Goal: Task Accomplishment & Management: Manage account settings

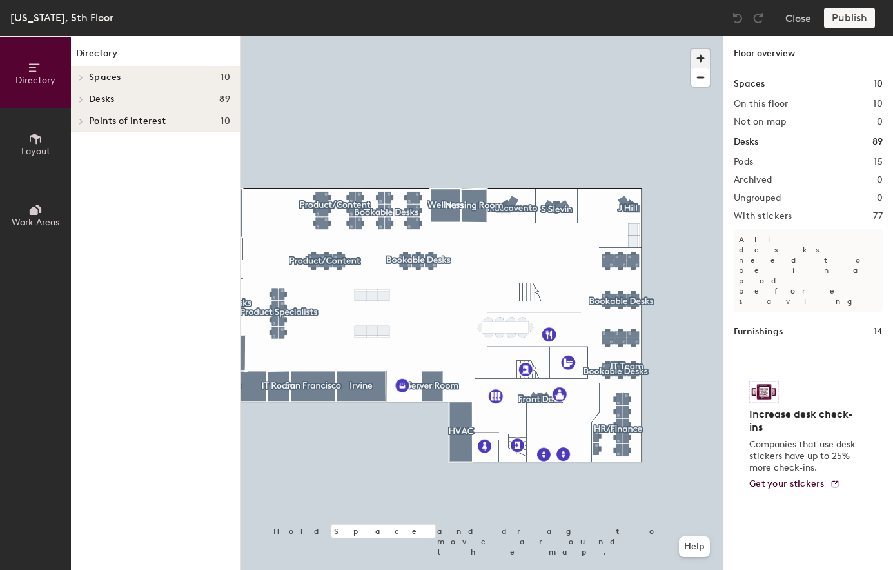
click at [708, 59] on span "button" at bounding box center [701, 58] width 19 height 19
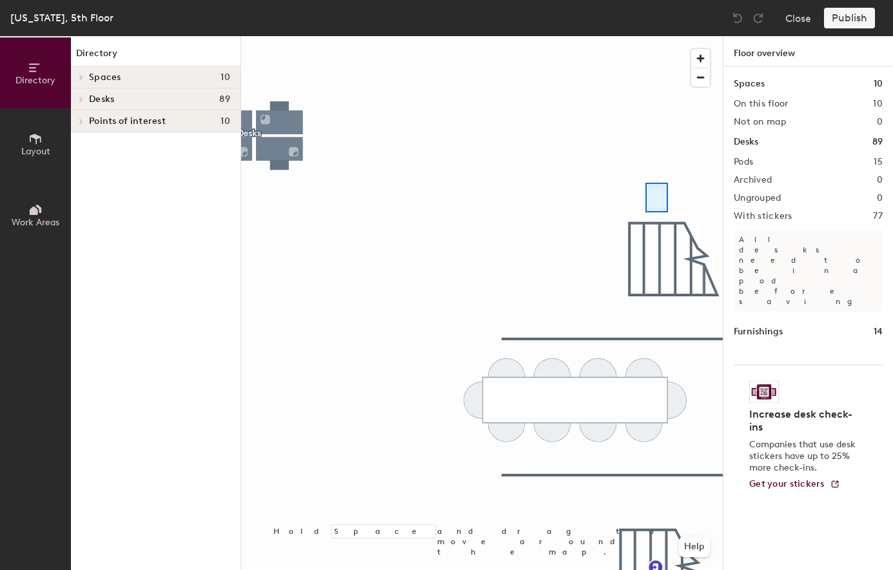
click at [646, 36] on div at bounding box center [482, 36] width 482 height 0
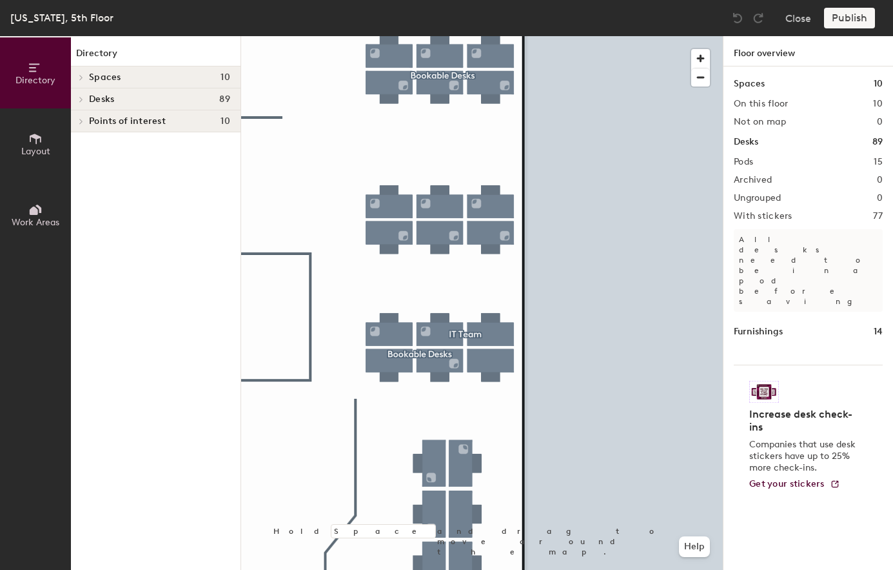
click at [441, 36] on div at bounding box center [482, 36] width 482 height 0
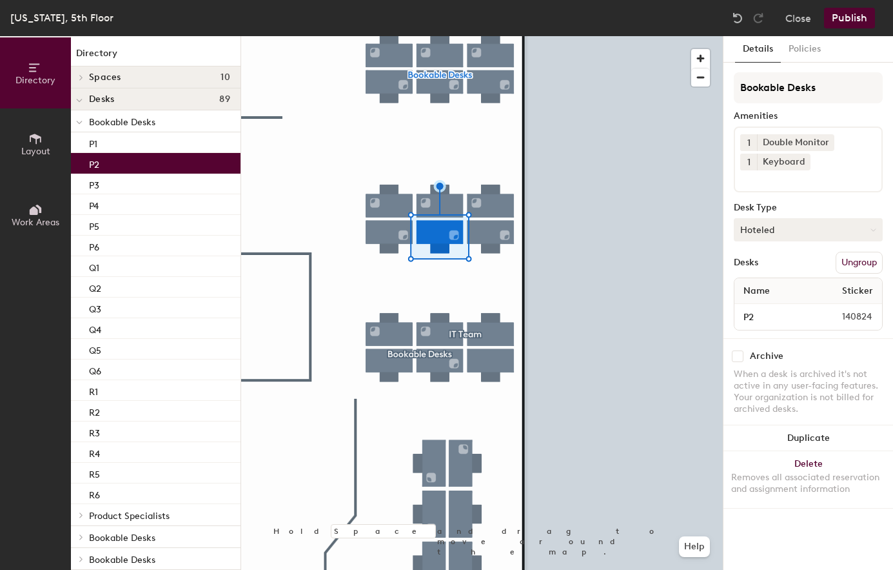
click at [822, 219] on button "Hoteled" at bounding box center [808, 229] width 149 height 23
click at [809, 263] on div "Assigned" at bounding box center [799, 269] width 129 height 19
click at [849, 25] on button "Publish" at bounding box center [849, 18] width 51 height 21
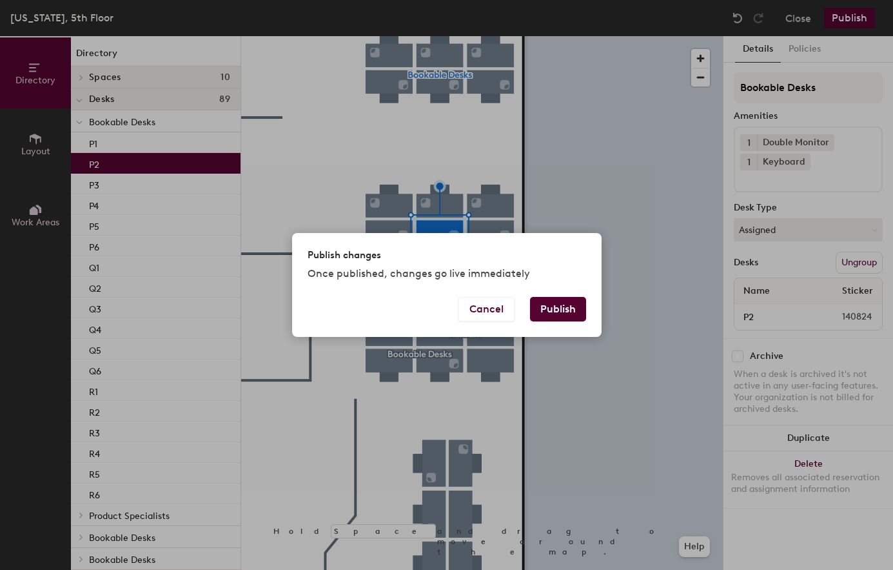
click at [553, 304] on button "Publish" at bounding box center [558, 309] width 56 height 25
